Goal: Task Accomplishment & Management: Manage account settings

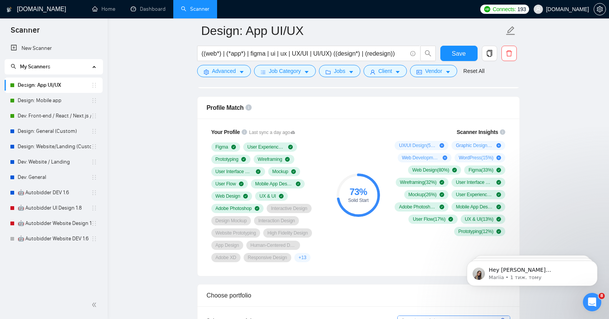
scroll to position [494, 0]
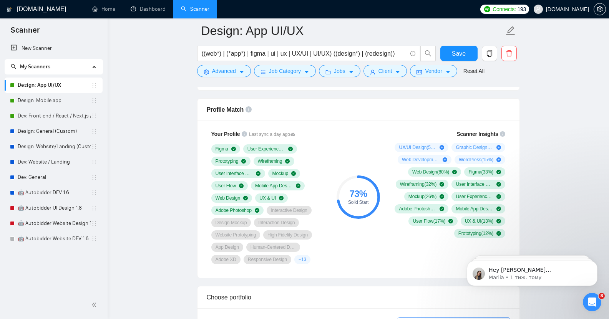
click at [35, 81] on link "Design: App UI/UX" at bounding box center [54, 85] width 73 height 15
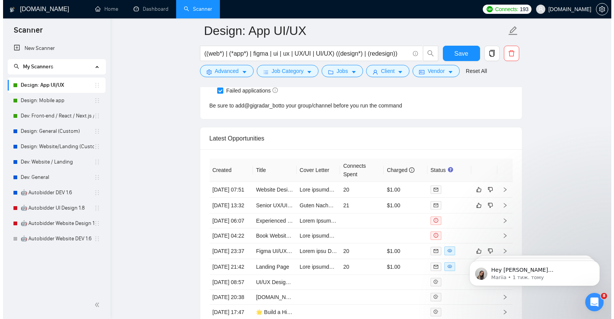
scroll to position [1953, 0]
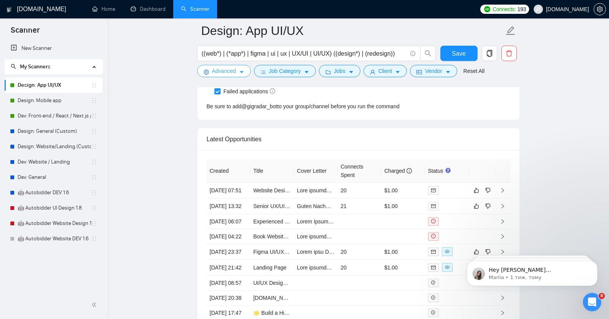
click at [233, 71] on span "Advanced" at bounding box center [224, 71] width 24 height 8
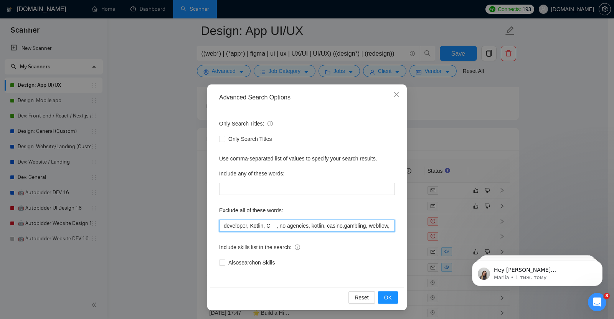
click at [287, 226] on input "developer, Kotlin, C++, no agencies, kotlin, casino,gambling, webflow, java, as…" at bounding box center [307, 226] width 176 height 12
click at [286, 226] on input "developer, Kotlin, C++, no agencies, kotlin, casino,gambling, webflow, java, as…" at bounding box center [307, 226] width 176 height 12
click at [299, 227] on input "developer, Kotlin, C++, agencies, kotlin, casino,gambling, webflow, java, asp.n…" at bounding box center [307, 226] width 176 height 12
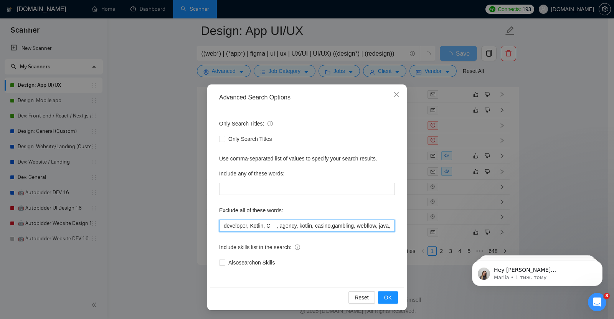
scroll to position [0, 0]
type input "developer, Kotlin, C++, agency, kotlin, casino,gambling, webflow, java, asp.net…"
click at [387, 299] on span "OK" at bounding box center [388, 297] width 8 height 8
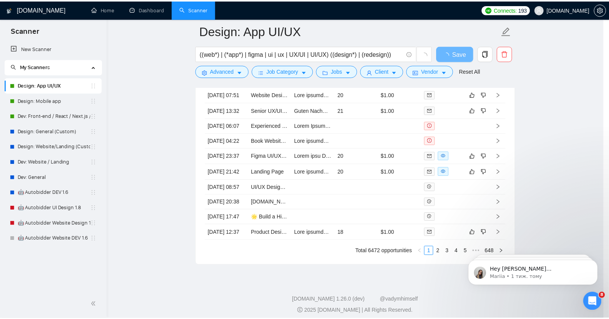
scroll to position [0, 0]
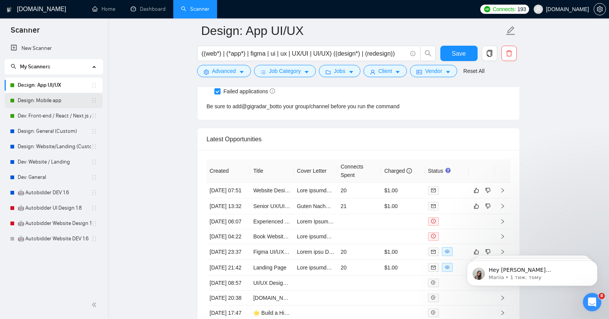
click at [35, 96] on link "Design: Mobile app" at bounding box center [54, 100] width 73 height 15
click at [42, 99] on link "Design: Mobile app" at bounding box center [54, 100] width 73 height 15
click at [457, 53] on span "Save" at bounding box center [458, 54] width 14 height 10
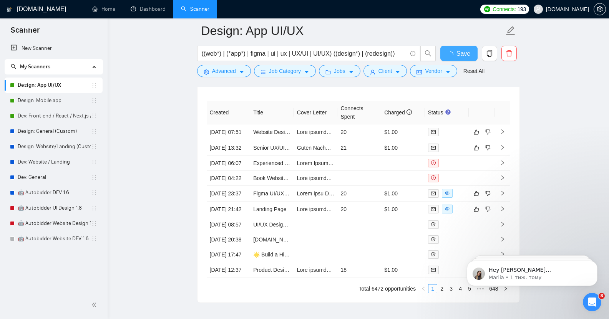
checkbox input "true"
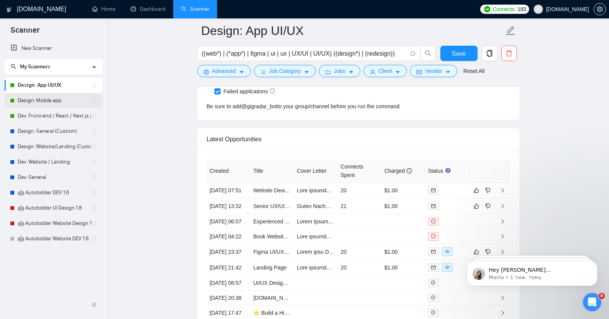
click at [52, 102] on link "Design: Mobile app" at bounding box center [54, 100] width 73 height 15
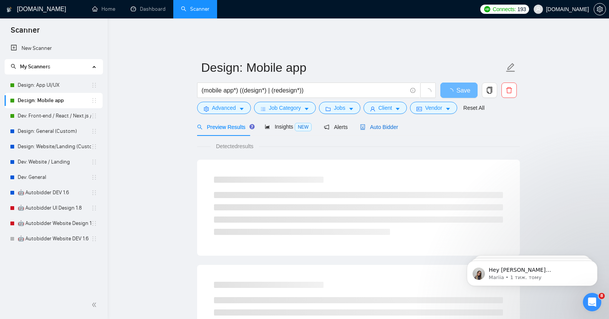
click at [388, 124] on span "Auto Bidder" at bounding box center [379, 127] width 38 height 6
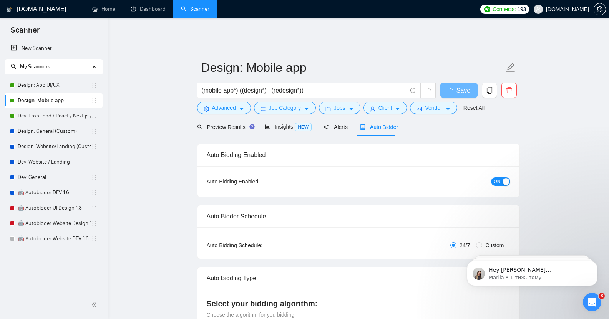
checkbox input "true"
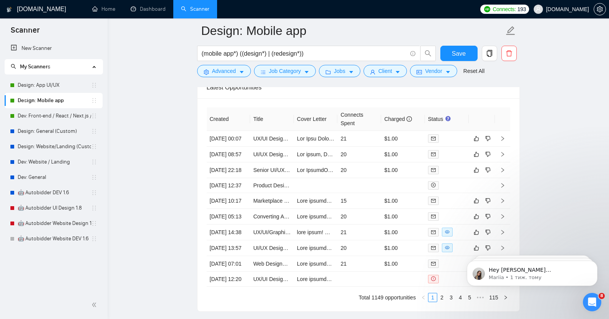
scroll to position [2004, 0]
click at [48, 117] on link "Dev: Front-end / React / Next.js / WebGL / GSAP" at bounding box center [54, 115] width 73 height 15
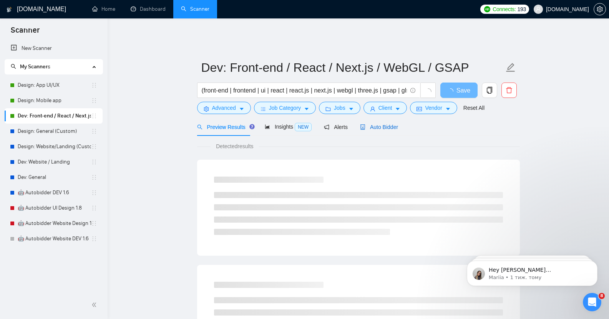
click at [380, 124] on span "Auto Bidder" at bounding box center [379, 127] width 38 height 6
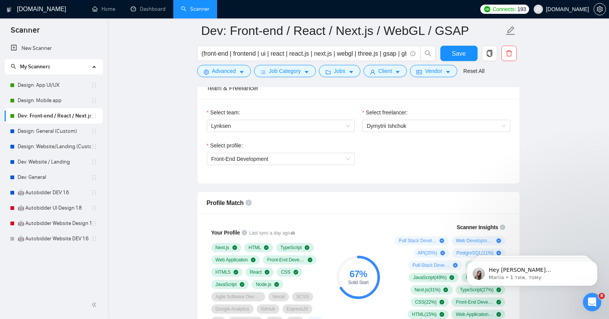
scroll to position [392, 0]
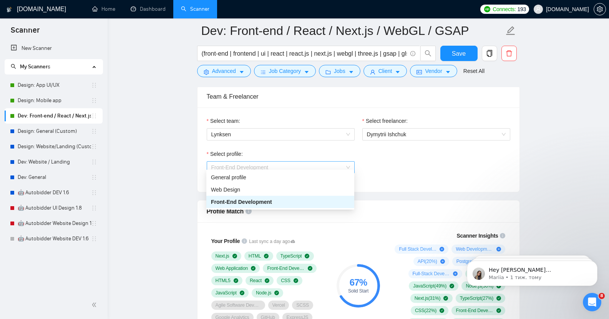
click at [265, 164] on span "Front-End Development" at bounding box center [239, 167] width 57 height 6
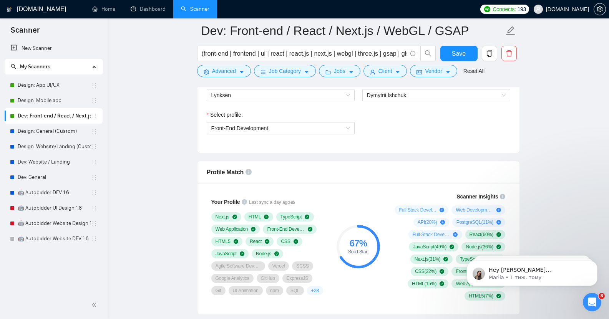
scroll to position [431, 0]
click at [276, 129] on span "Front-End Development" at bounding box center [280, 129] width 139 height 12
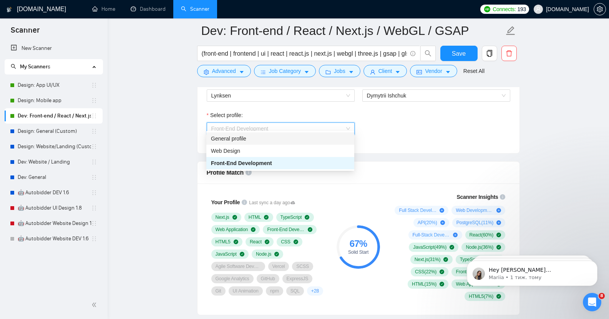
click at [248, 141] on div "General profile" at bounding box center [280, 138] width 139 height 8
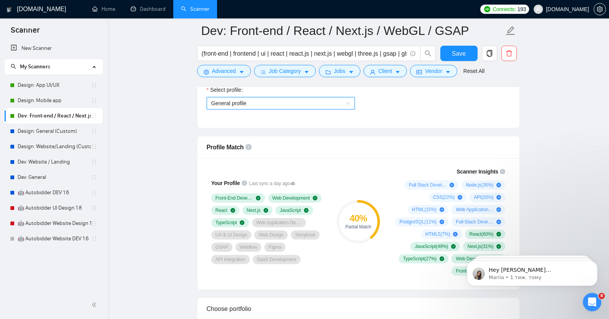
scroll to position [455, 0]
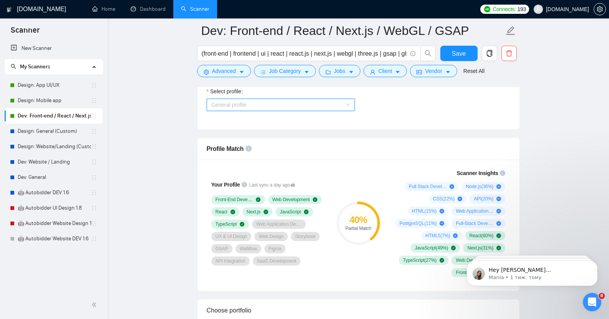
click at [271, 101] on span "General profile" at bounding box center [280, 105] width 139 height 12
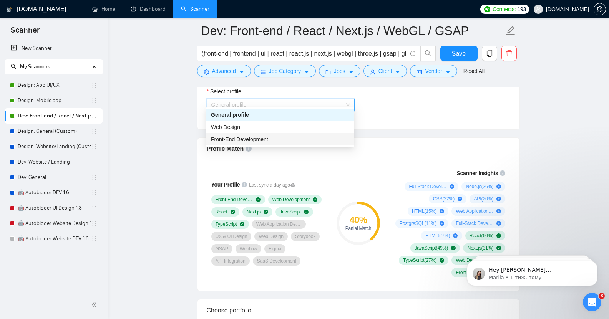
click at [261, 141] on span "Front-End Development" at bounding box center [239, 139] width 57 height 6
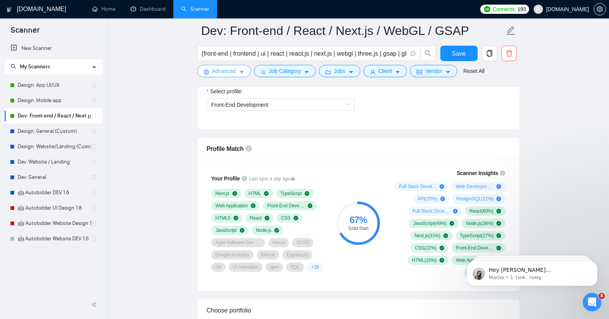
click at [228, 70] on span "Advanced" at bounding box center [224, 71] width 24 height 8
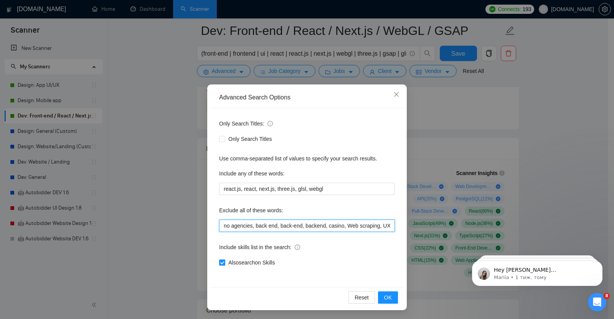
click at [301, 226] on input "no agencies, back end, back-end, backend, casino, Web scraping, UX/UI design, U…" at bounding box center [307, 226] width 176 height 12
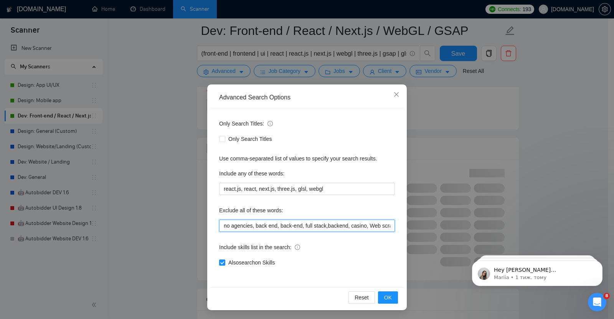
type input "no agencies, back end, back-end, full stack, backend, casino, Web scraping, UX/…"
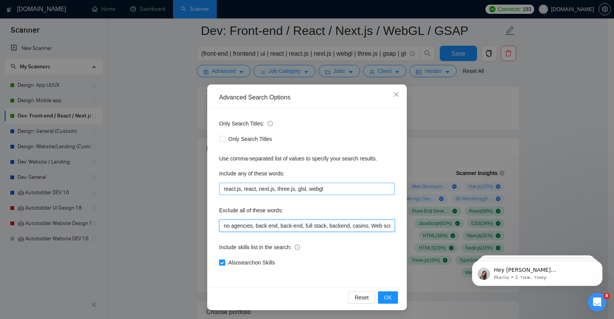
type input "no agencies, back end, back-end, full stack, backend, casino, Web scraping, UX/…"
click at [220, 190] on input "react.js, react, next.js, three.js, glsl, webgl" at bounding box center [307, 189] width 176 height 12
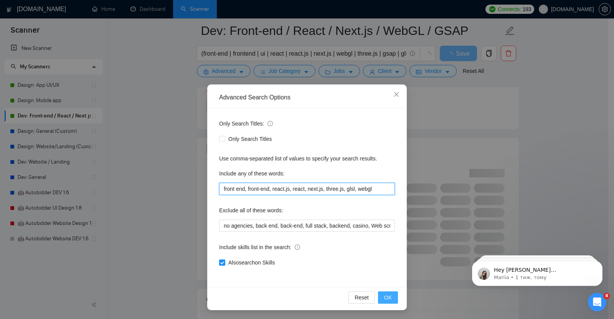
type input "front end, front-end, react.js, react, next.js, three.js, glsl, webgl"
click at [387, 296] on span "OK" at bounding box center [388, 297] width 8 height 8
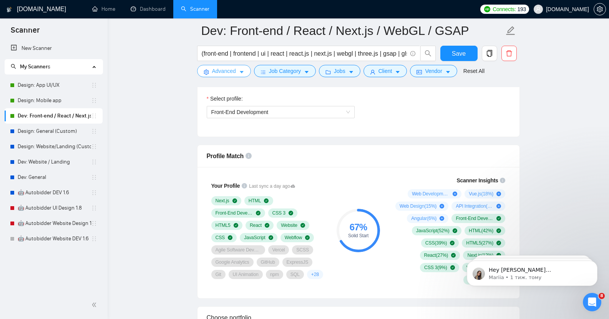
scroll to position [447, 0]
click at [266, 111] on span "Front-End Development" at bounding box center [239, 113] width 57 height 6
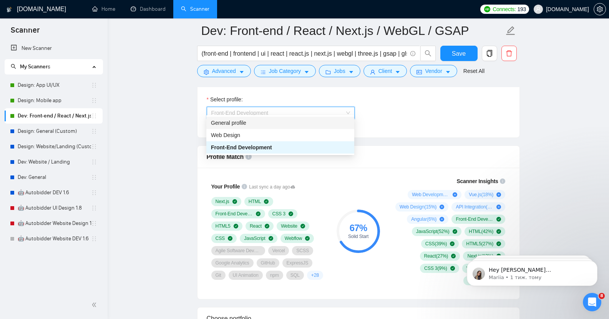
click at [250, 124] on div "General profile" at bounding box center [280, 123] width 139 height 8
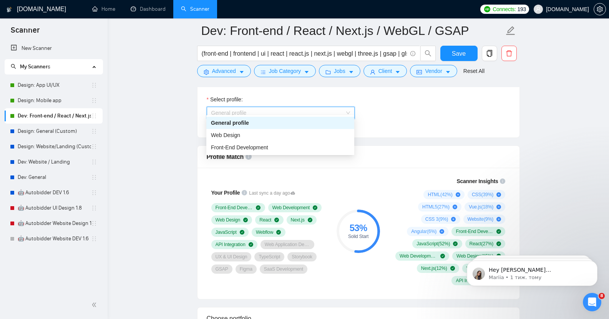
click at [316, 111] on span "General profile" at bounding box center [280, 113] width 139 height 12
click at [260, 148] on span "Front-End Development" at bounding box center [239, 147] width 57 height 6
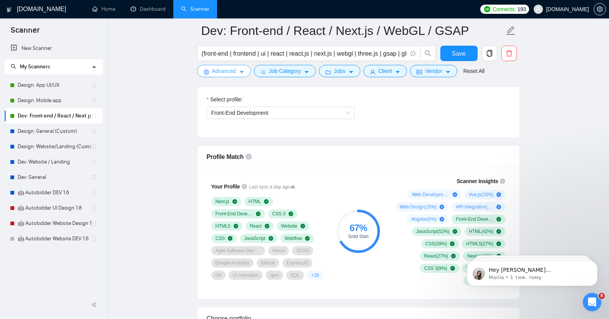
click at [227, 69] on span "Advanced" at bounding box center [224, 71] width 24 height 8
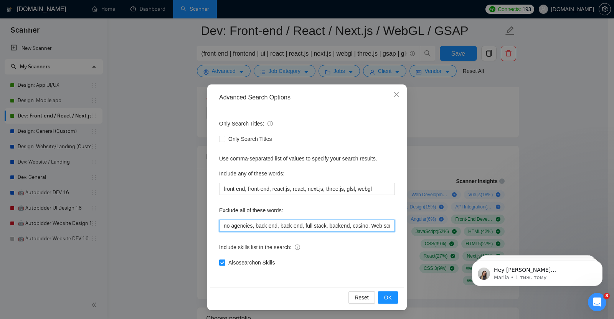
drag, startPoint x: 300, startPoint y: 226, endPoint x: 323, endPoint y: 229, distance: 23.2
click at [323, 229] on input "no agencies, back end, back-end, full stack, backend, casino, Web scraping, UX/…" at bounding box center [307, 226] width 176 height 12
type input "no agencies, back end, back-end, backend, casino, Web scraping, UX/UI design, U…"
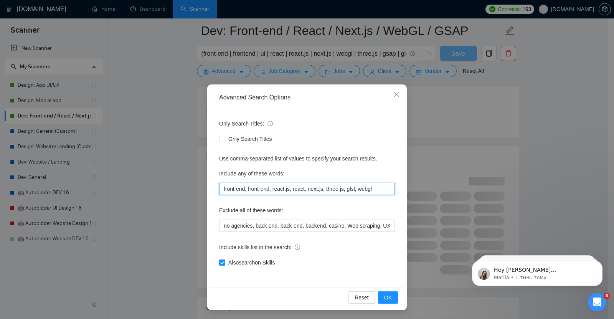
click at [321, 188] on input "front end, front-end, react.js, react, next.js, three.js, glsl, webgl" at bounding box center [307, 189] width 176 height 12
paste input "full stack,"
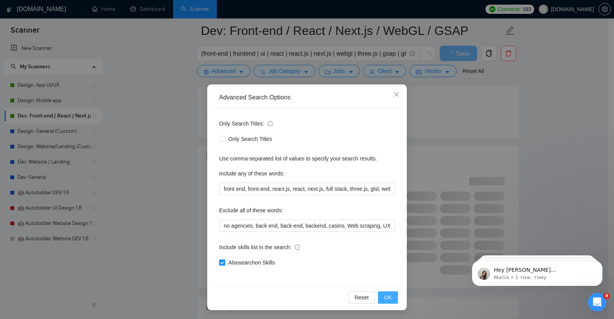
click at [389, 299] on span "OK" at bounding box center [388, 297] width 8 height 8
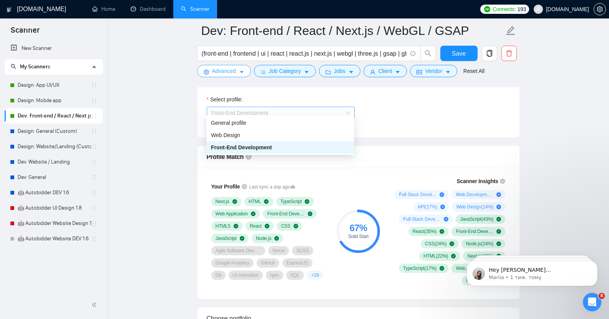
click at [270, 107] on span "Front-End Development" at bounding box center [280, 113] width 139 height 12
click at [251, 122] on div "General profile" at bounding box center [280, 123] width 139 height 8
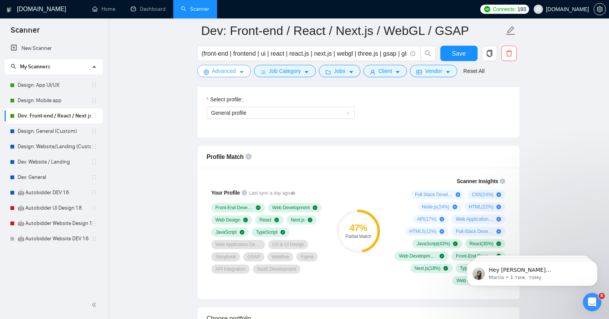
click at [223, 73] on span "Advanced" at bounding box center [224, 71] width 24 height 8
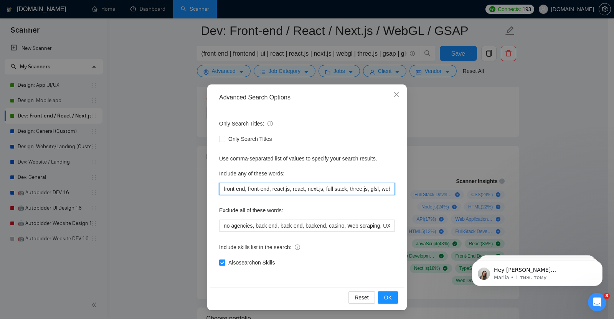
drag, startPoint x: 322, startPoint y: 189, endPoint x: 343, endPoint y: 193, distance: 22.0
click at [343, 193] on input "front end, front-end, react.js, react, next.js, full stack, three.js, glsl, web…" at bounding box center [307, 189] width 176 height 12
type input "front end, front-end, react.js, react, next.js, three.js, glsl, webgl"
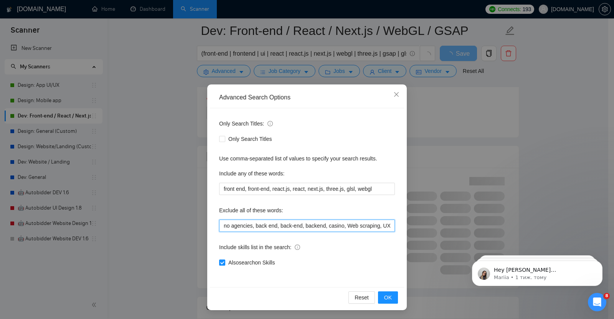
click at [324, 228] on input "no agencies, back end, back-end, backend, casino, Web scraping, UX/UI design, U…" at bounding box center [307, 226] width 176 height 12
paste input "full stack,"
type input "no agencies, back end, back-end, backend, full stack, casino, Web scraping, UX/…"
click at [387, 299] on span "OK" at bounding box center [388, 297] width 8 height 8
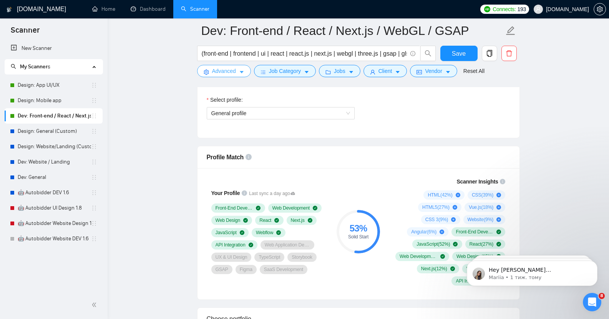
scroll to position [445, 0]
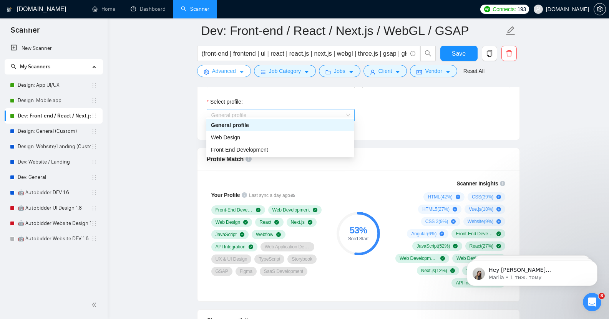
click at [309, 110] on span "General profile" at bounding box center [280, 115] width 139 height 12
click at [263, 152] on span "Front-End Development" at bounding box center [239, 150] width 57 height 6
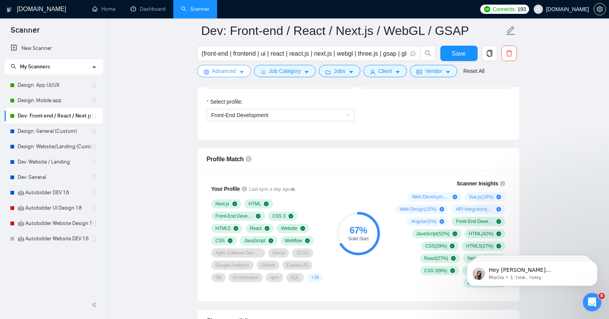
click at [229, 72] on span "Advanced" at bounding box center [224, 71] width 24 height 8
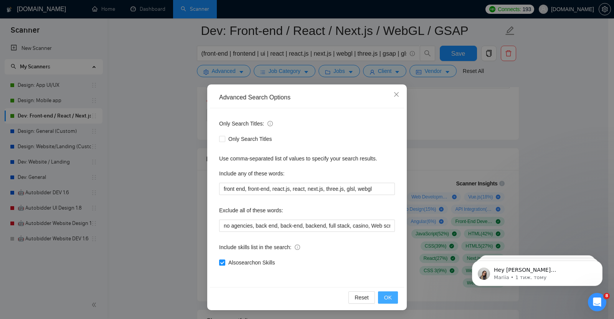
click at [385, 296] on span "OK" at bounding box center [388, 297] width 8 height 8
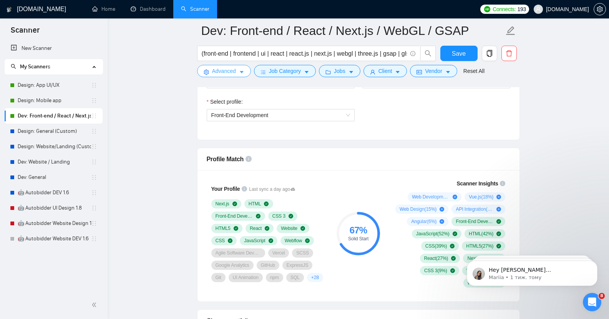
click at [235, 70] on span "Advanced" at bounding box center [224, 71] width 24 height 8
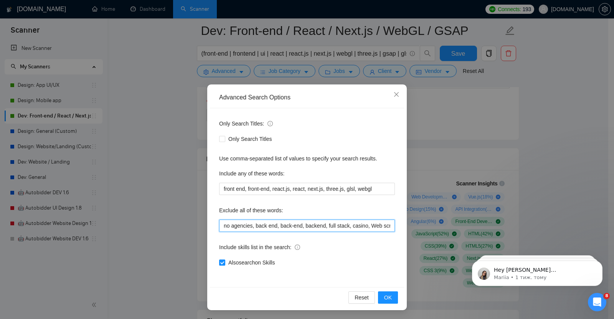
click at [346, 226] on input "no agencies, back end, back-end, backend, full stack, casino, Web scraping, UX/…" at bounding box center [307, 226] width 176 height 12
type input "no agencies, back end, back-end, backend, full stack, full-stack, casino, Web s…"
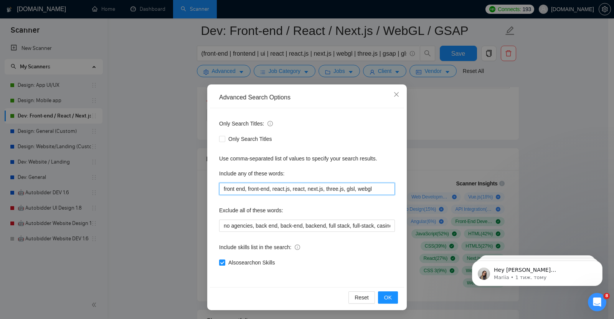
click at [372, 189] on input "front end, front-end, react.js, react, next.js, three.js, glsl, webgl" at bounding box center [307, 189] width 176 height 12
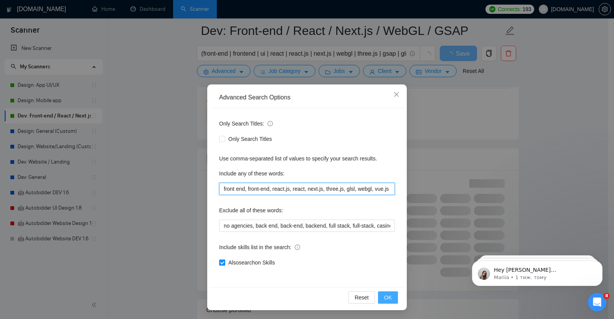
type input "front end, front-end, react.js, react, next.js, three.js, glsl, webgl, vue.js"
click at [384, 296] on span "OK" at bounding box center [388, 297] width 8 height 8
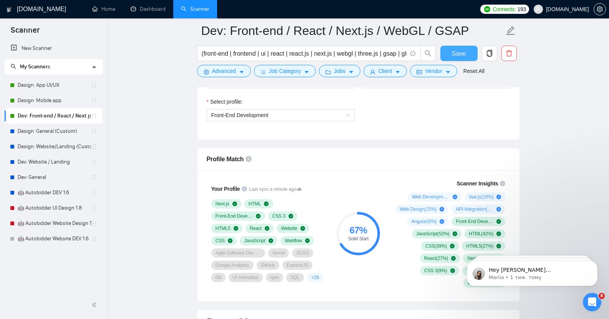
click at [459, 53] on span "Save" at bounding box center [458, 54] width 14 height 10
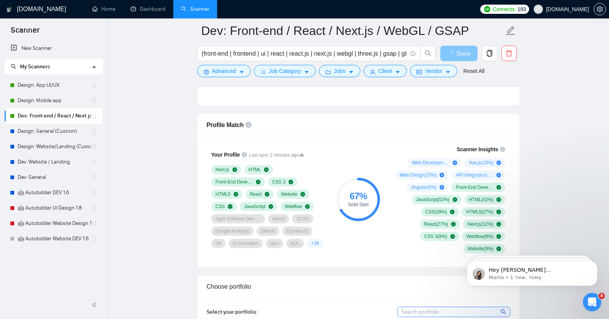
scroll to position [479, 0]
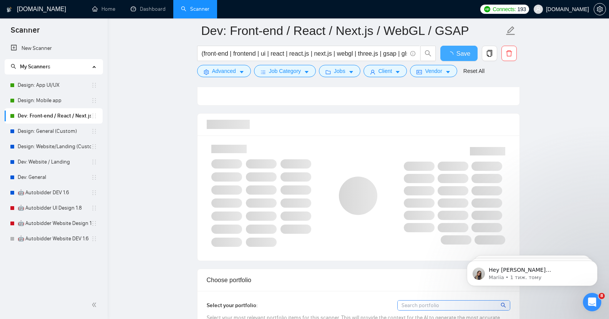
checkbox input "true"
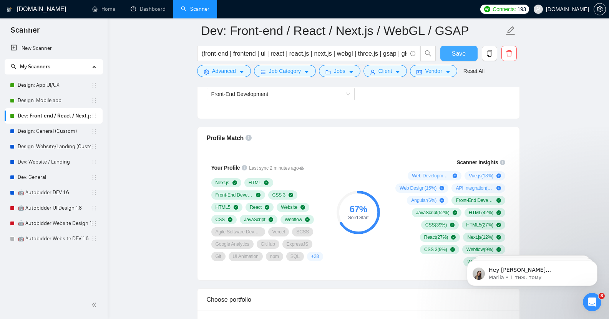
scroll to position [465, 0]
click at [230, 70] on span "Advanced" at bounding box center [224, 71] width 24 height 8
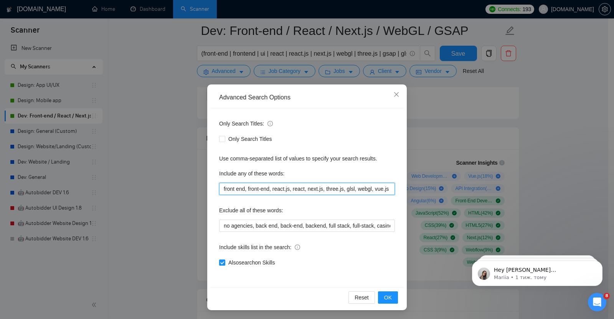
click at [220, 188] on input "front end, front-end, react.js, react, next.js, three.js, glsl, webgl, vue.js" at bounding box center [307, 189] width 176 height 12
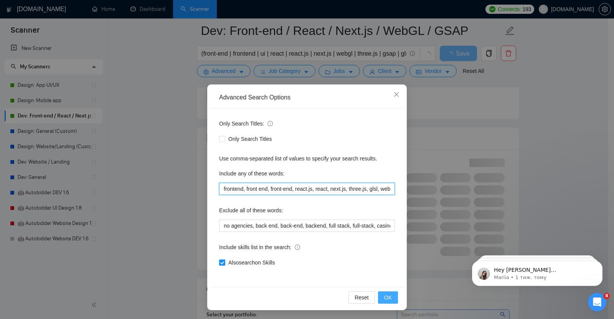
type input "frontend, front end, front-end, react.js, react, next.js, three.js, glsl, webgl…"
click at [384, 297] on span "OK" at bounding box center [388, 297] width 8 height 8
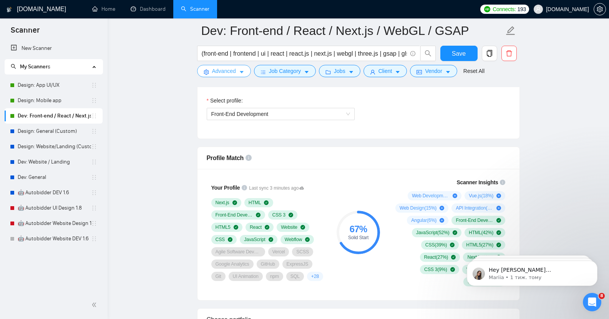
scroll to position [444, 0]
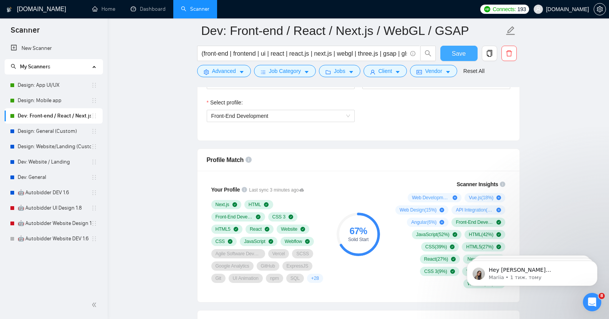
click at [462, 56] on span "Save" at bounding box center [458, 54] width 14 height 10
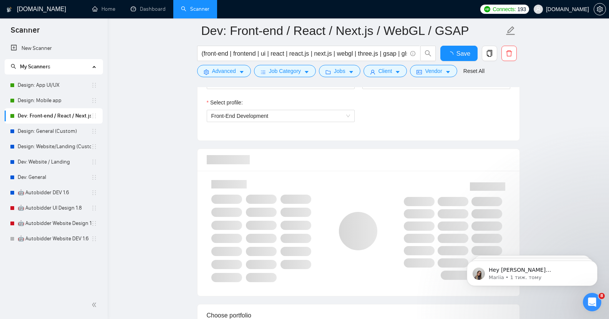
checkbox input "true"
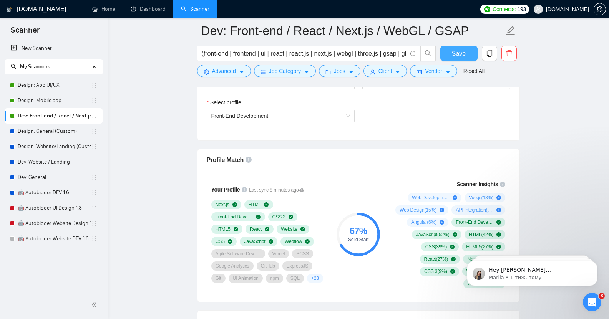
click at [458, 50] on span "Save" at bounding box center [458, 54] width 14 height 10
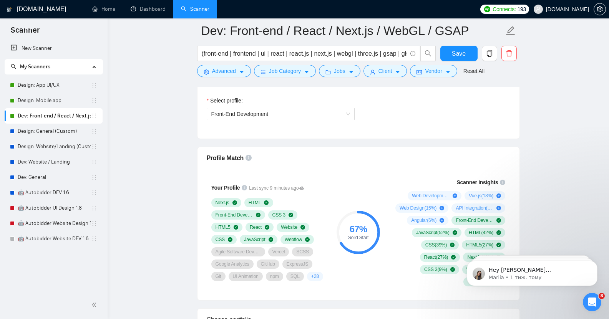
scroll to position [443, 0]
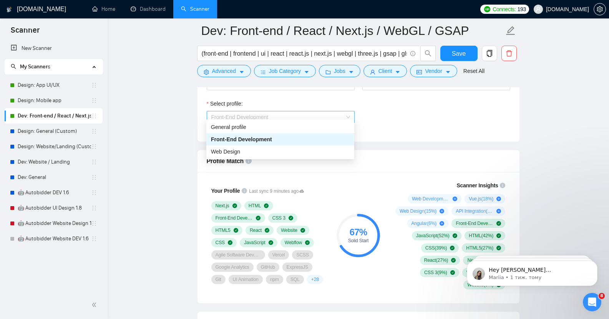
click at [259, 114] on span "Front-End Development" at bounding box center [239, 117] width 57 height 6
click at [247, 127] on div "General profile" at bounding box center [280, 127] width 139 height 8
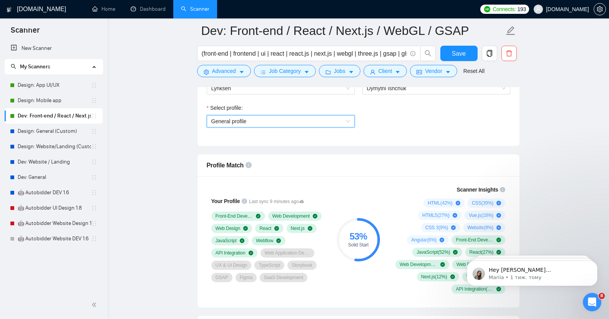
scroll to position [438, 0]
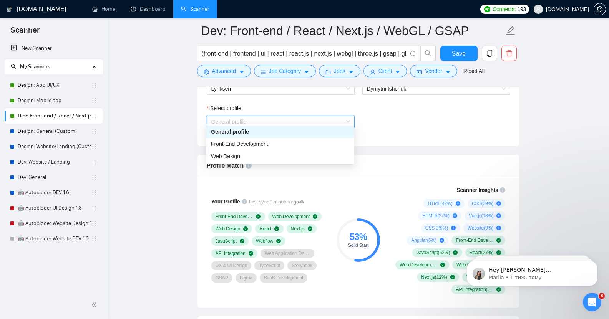
click at [298, 116] on span "General profile" at bounding box center [280, 122] width 139 height 12
click at [258, 147] on span "Front-End Development" at bounding box center [239, 144] width 57 height 6
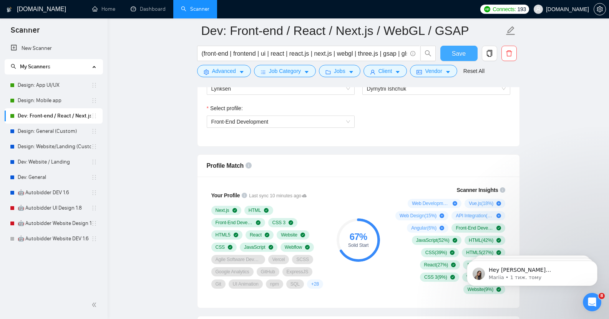
click at [462, 52] on span "Save" at bounding box center [458, 54] width 14 height 10
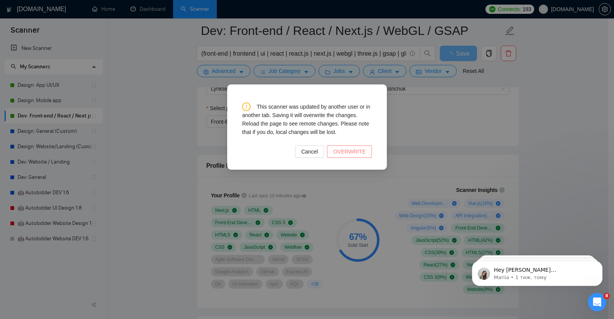
click at [347, 154] on span "OVERWRITE" at bounding box center [349, 151] width 33 height 8
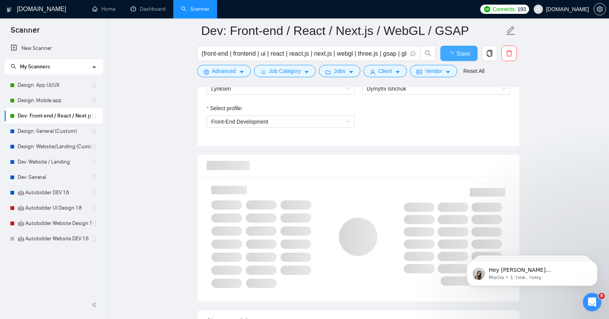
checkbox input "true"
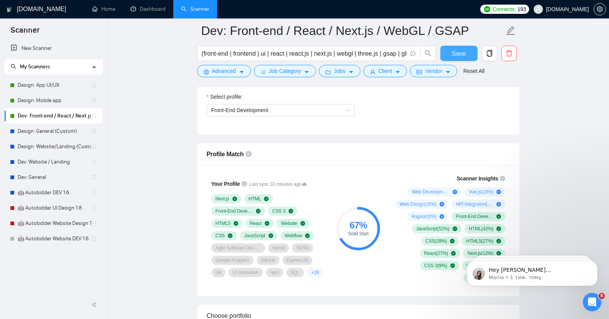
scroll to position [449, 0]
